Goal: Task Accomplishment & Management: Use online tool/utility

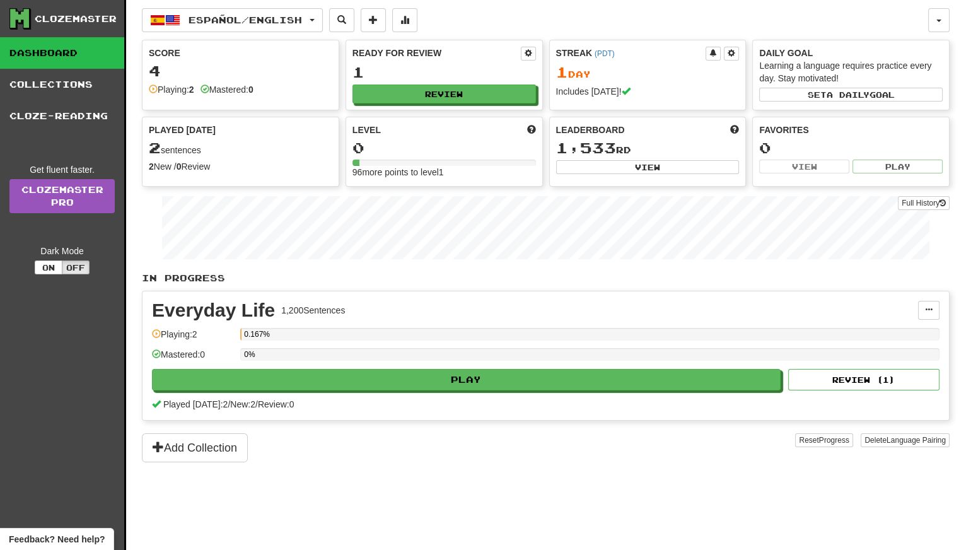
click at [74, 59] on link "Dashboard" at bounding box center [62, 53] width 124 height 32
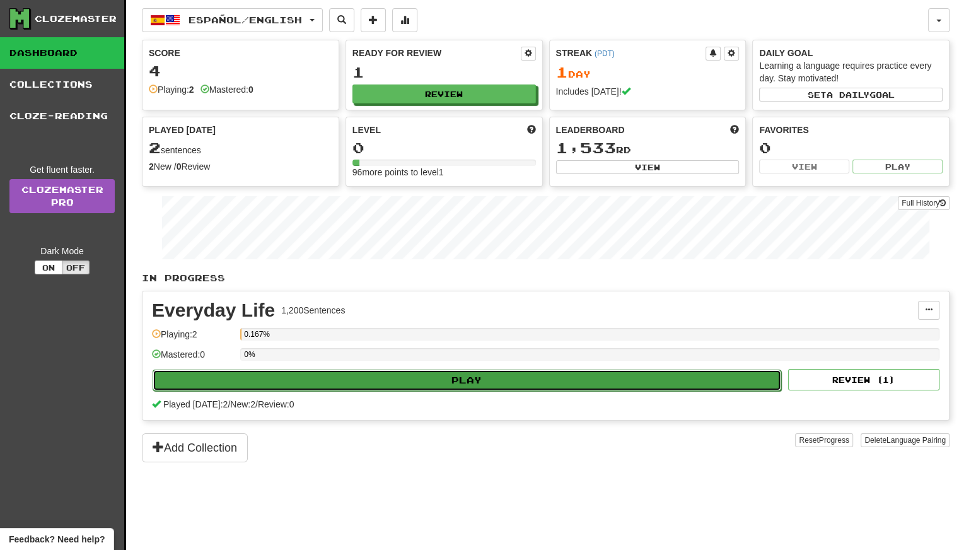
click at [353, 370] on button "Play" at bounding box center [467, 380] width 629 height 21
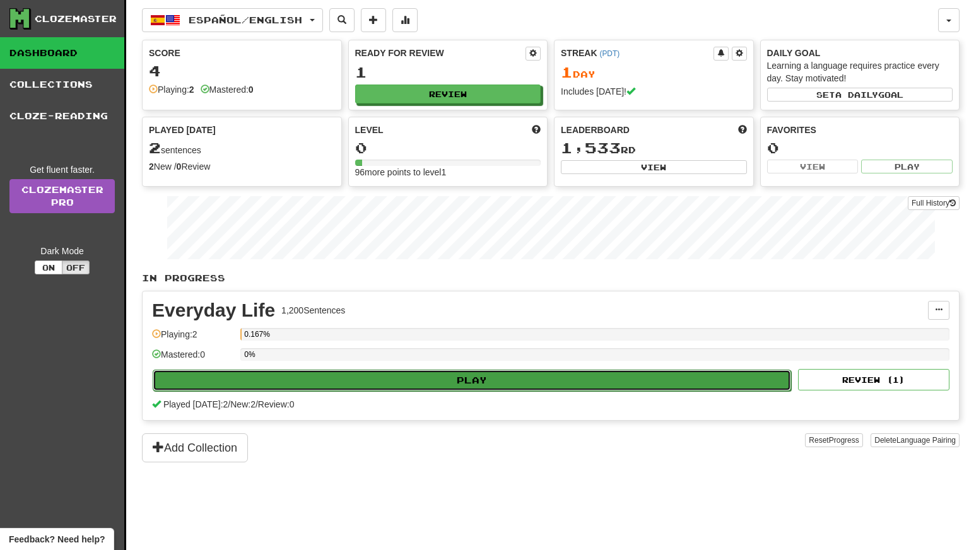
select select "**"
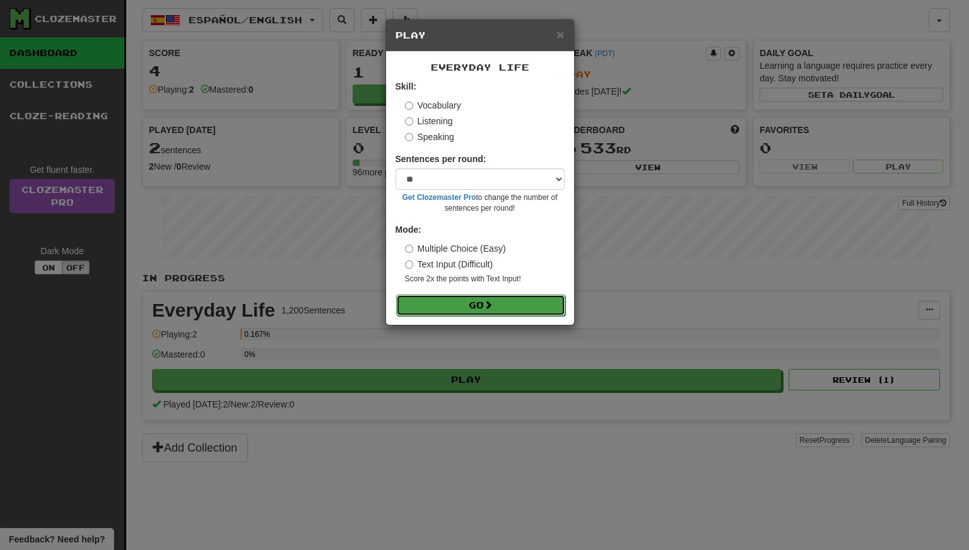
click at [473, 296] on button "Go" at bounding box center [480, 304] width 169 height 21
